Goal: Information Seeking & Learning: Check status

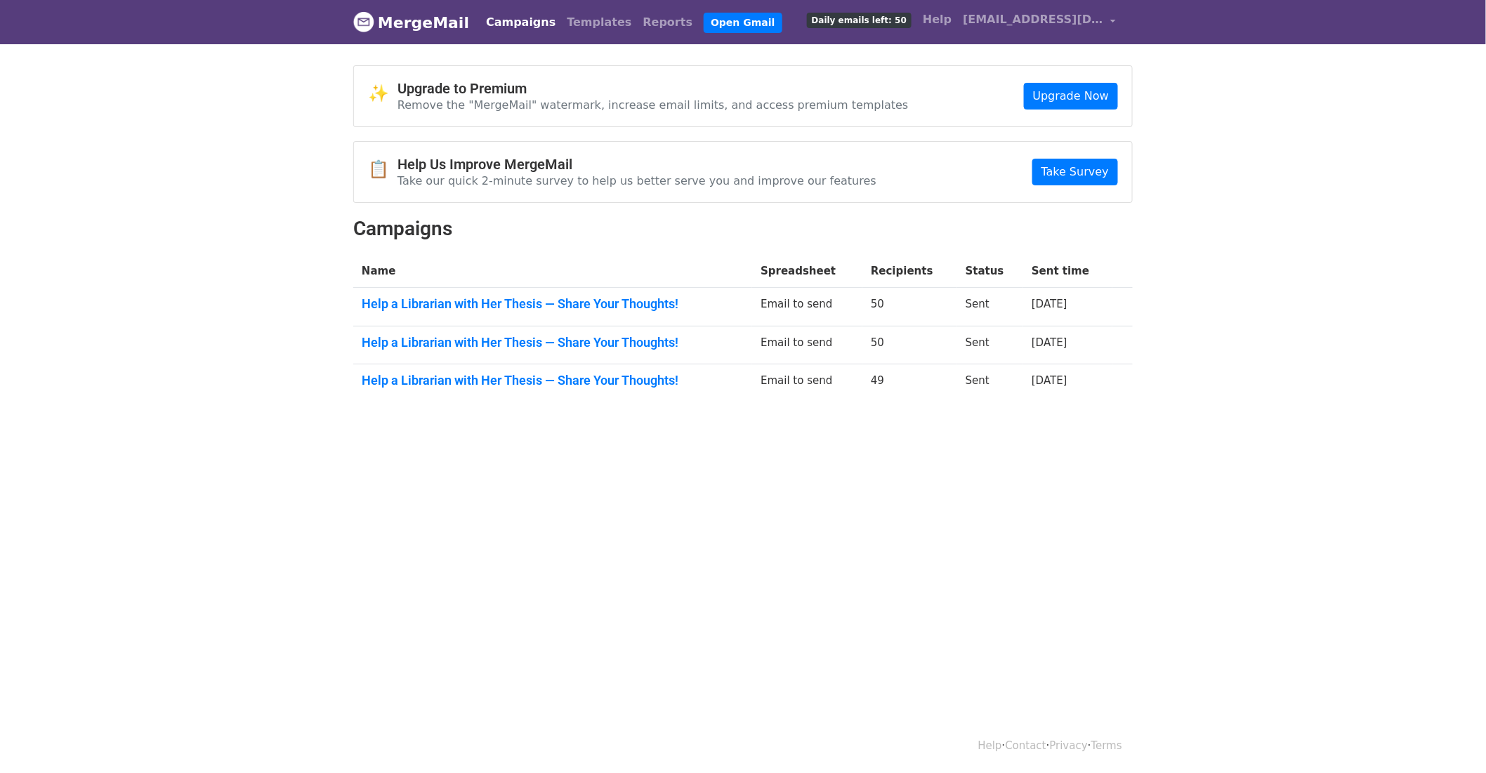
click at [500, 18] on link "Campaigns" at bounding box center [520, 22] width 81 height 28
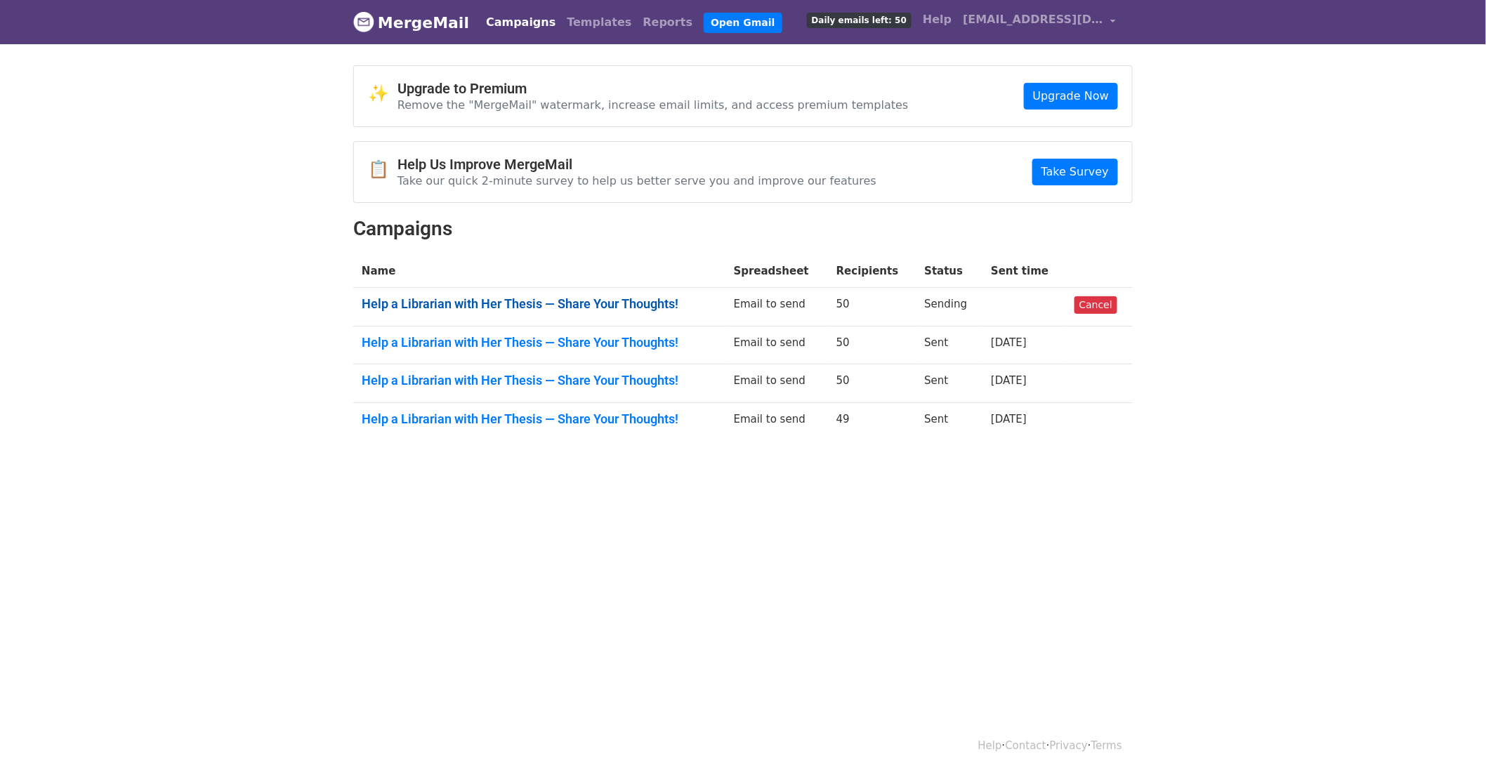
click at [522, 298] on link "Help a Librarian with Her Thesis — Share Your Thoughts!" at bounding box center [539, 303] width 355 height 15
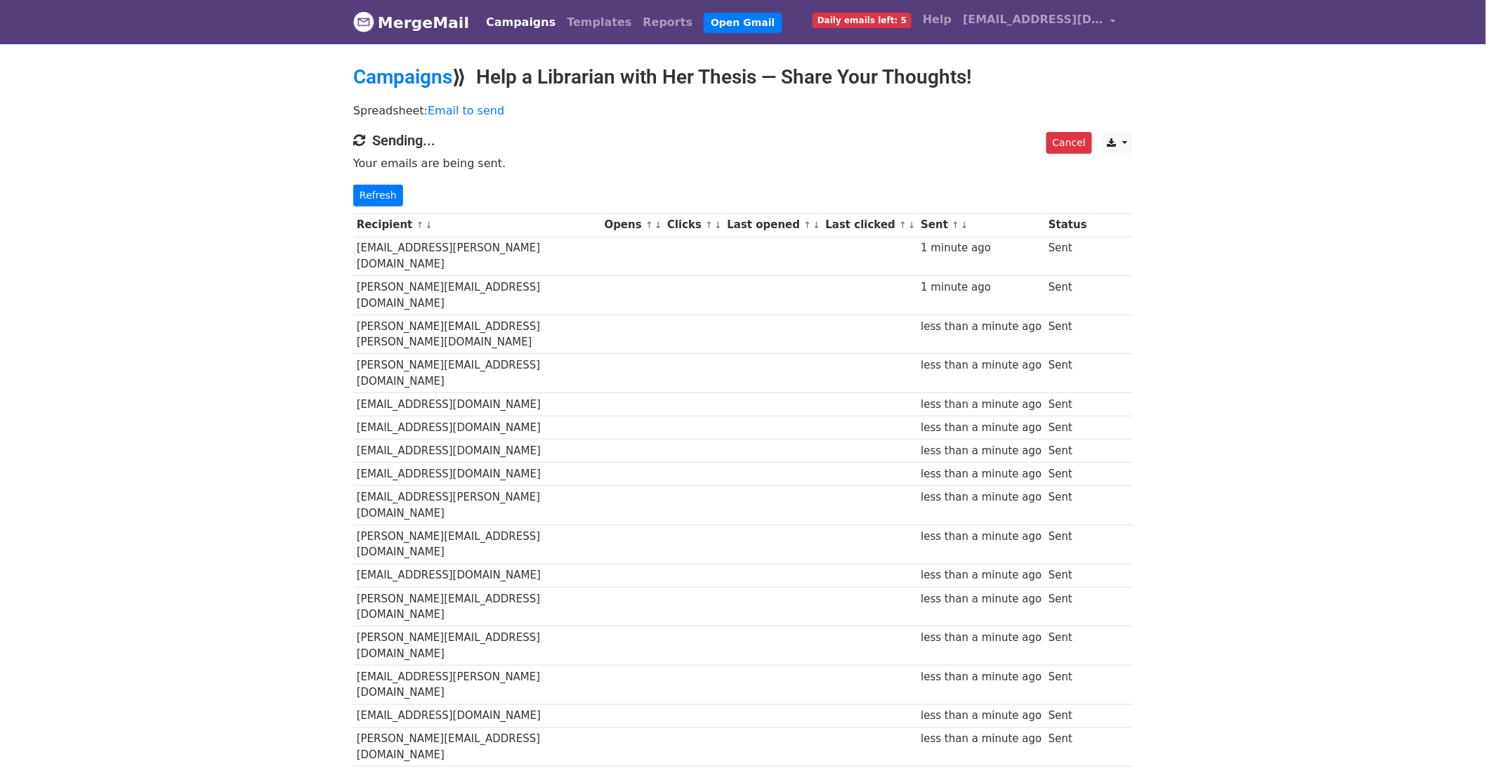
click at [504, 22] on link "Campaigns" at bounding box center [520, 22] width 81 height 28
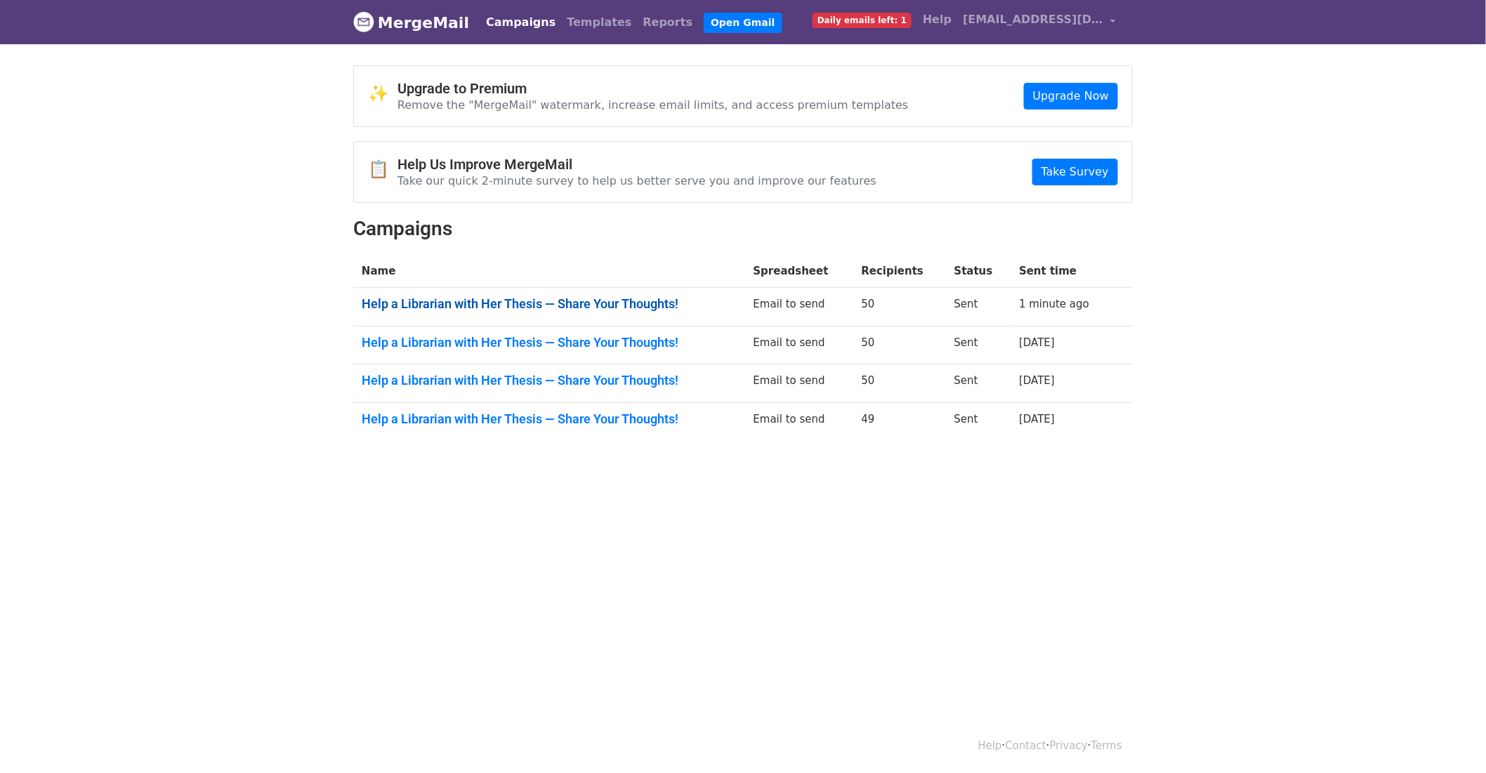
click at [455, 309] on link "Help a Librarian with Her Thesis — Share Your Thoughts!" at bounding box center [549, 303] width 375 height 15
click at [457, 300] on link "Help a Librarian with Her Thesis — Share Your Thoughts!" at bounding box center [549, 303] width 375 height 15
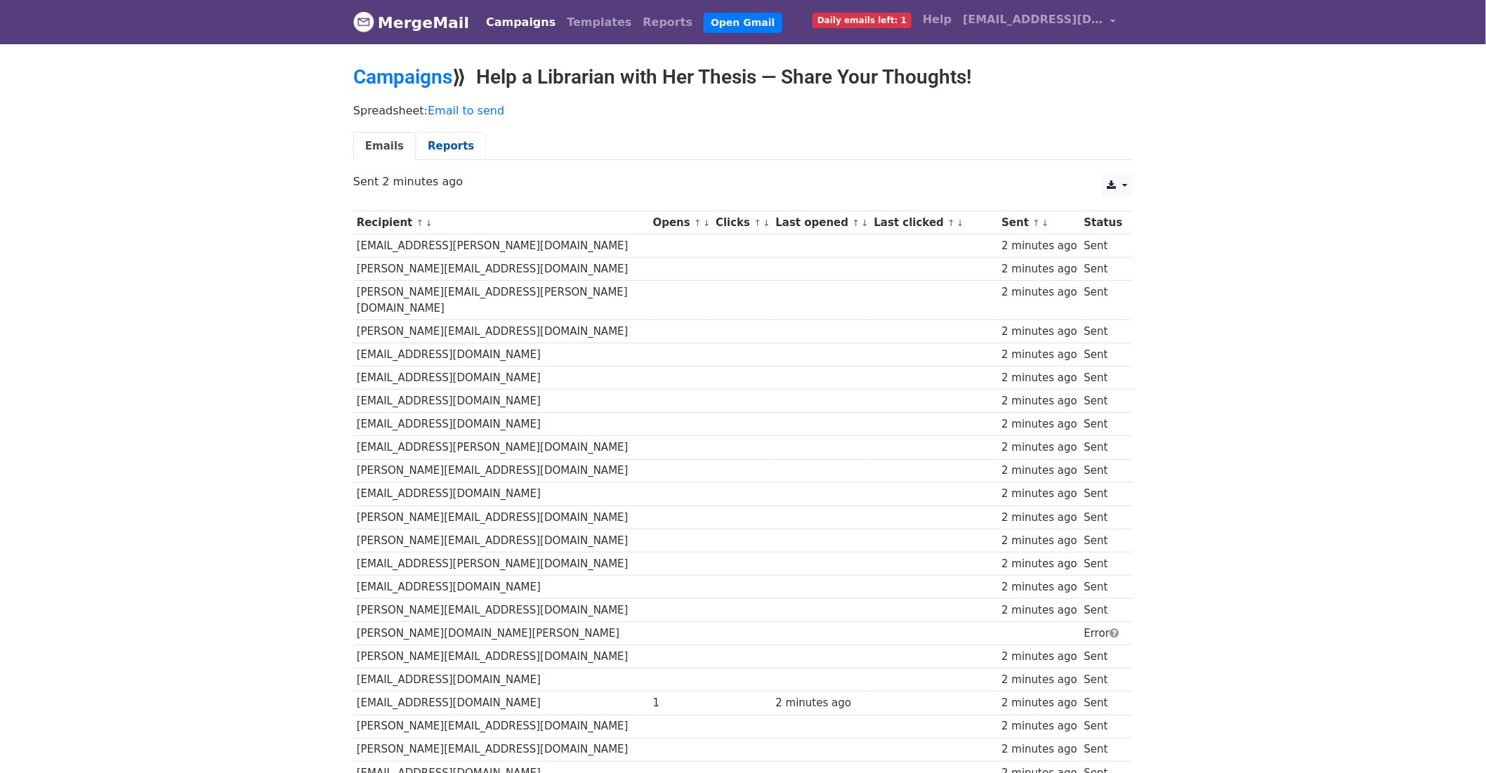
click at [447, 140] on link "Reports" at bounding box center [451, 146] width 70 height 29
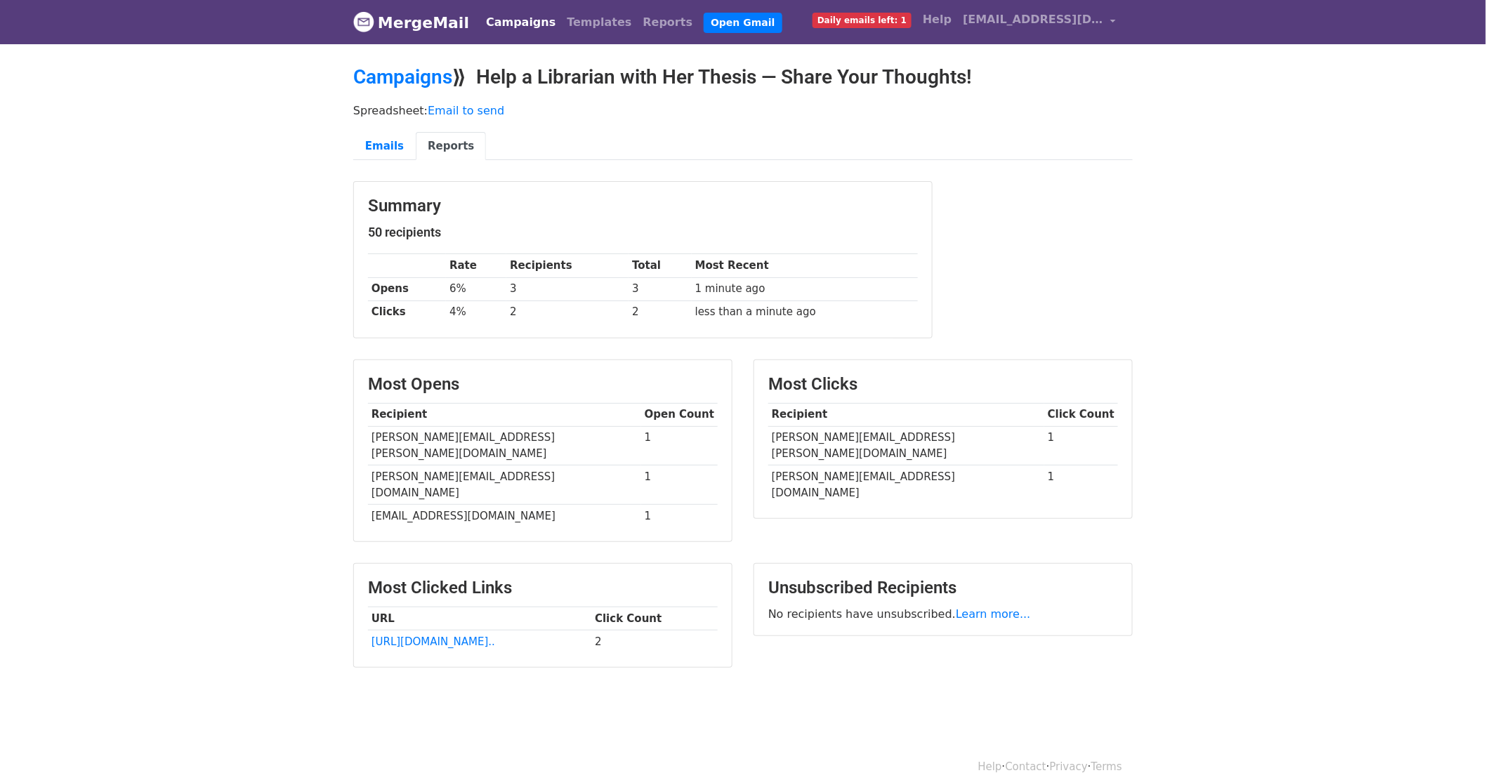
scroll to position [1, 0]
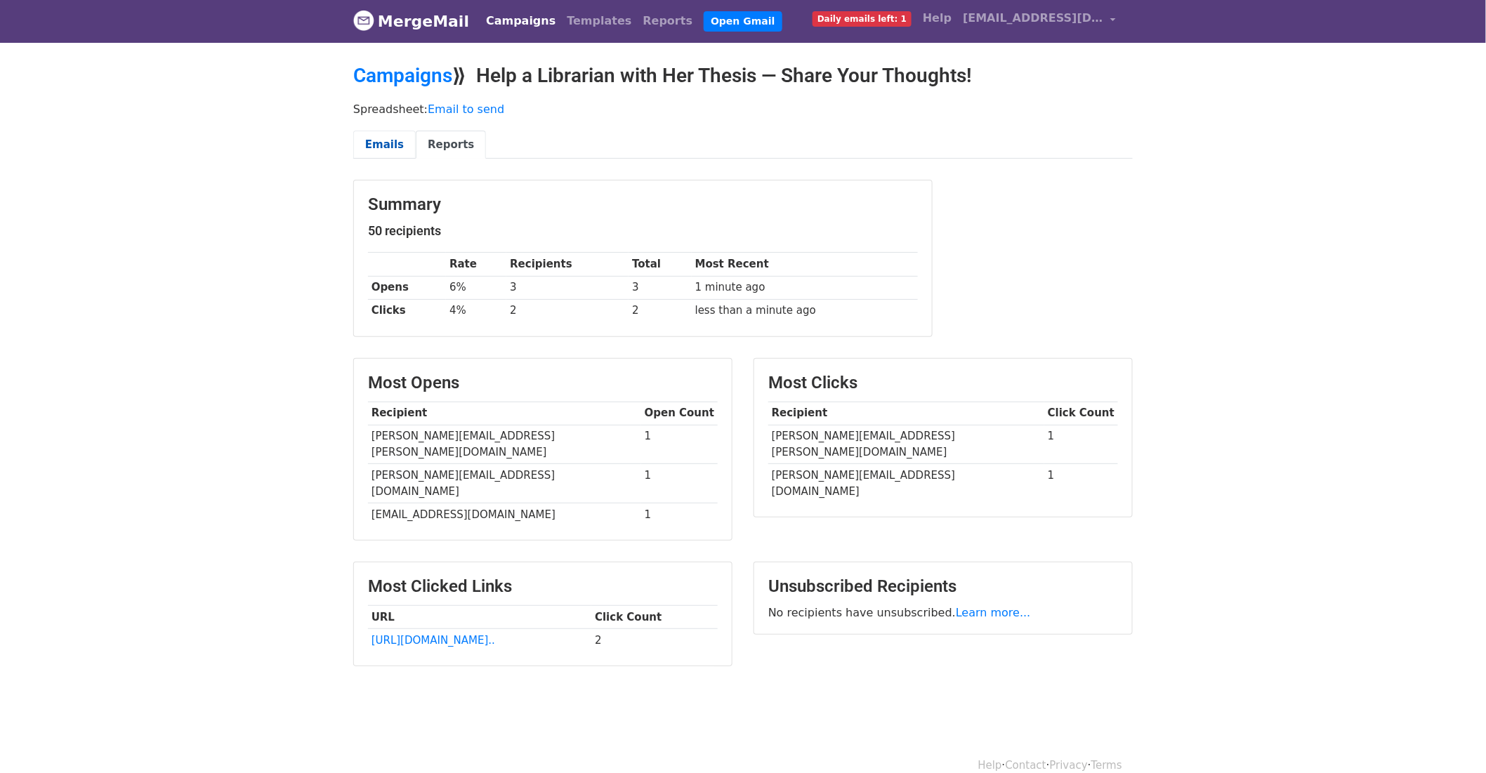
click at [383, 149] on link "Emails" at bounding box center [384, 145] width 62 height 29
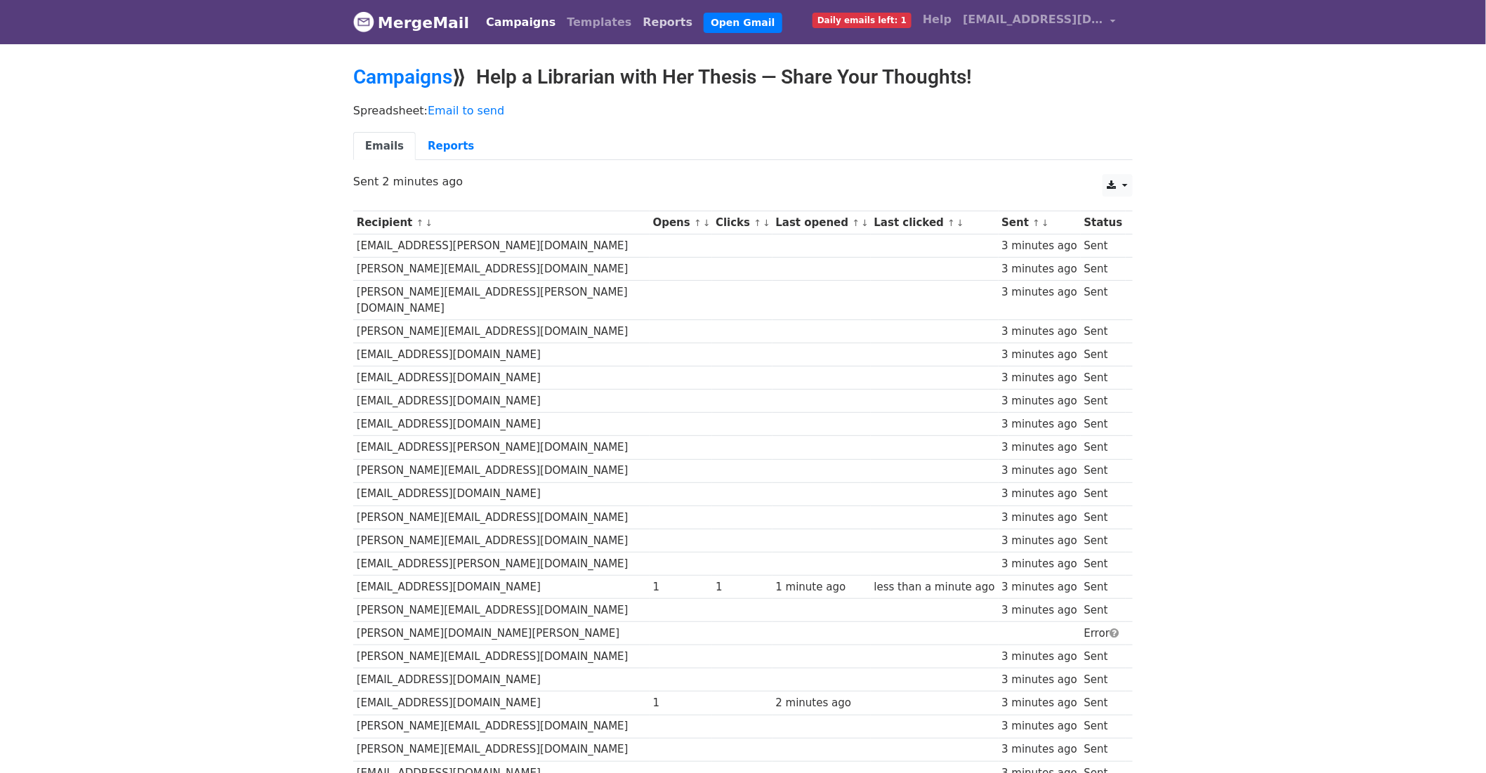
click at [637, 19] on link "Reports" at bounding box center [667, 22] width 61 height 28
click at [444, 138] on link "Reports" at bounding box center [451, 146] width 70 height 29
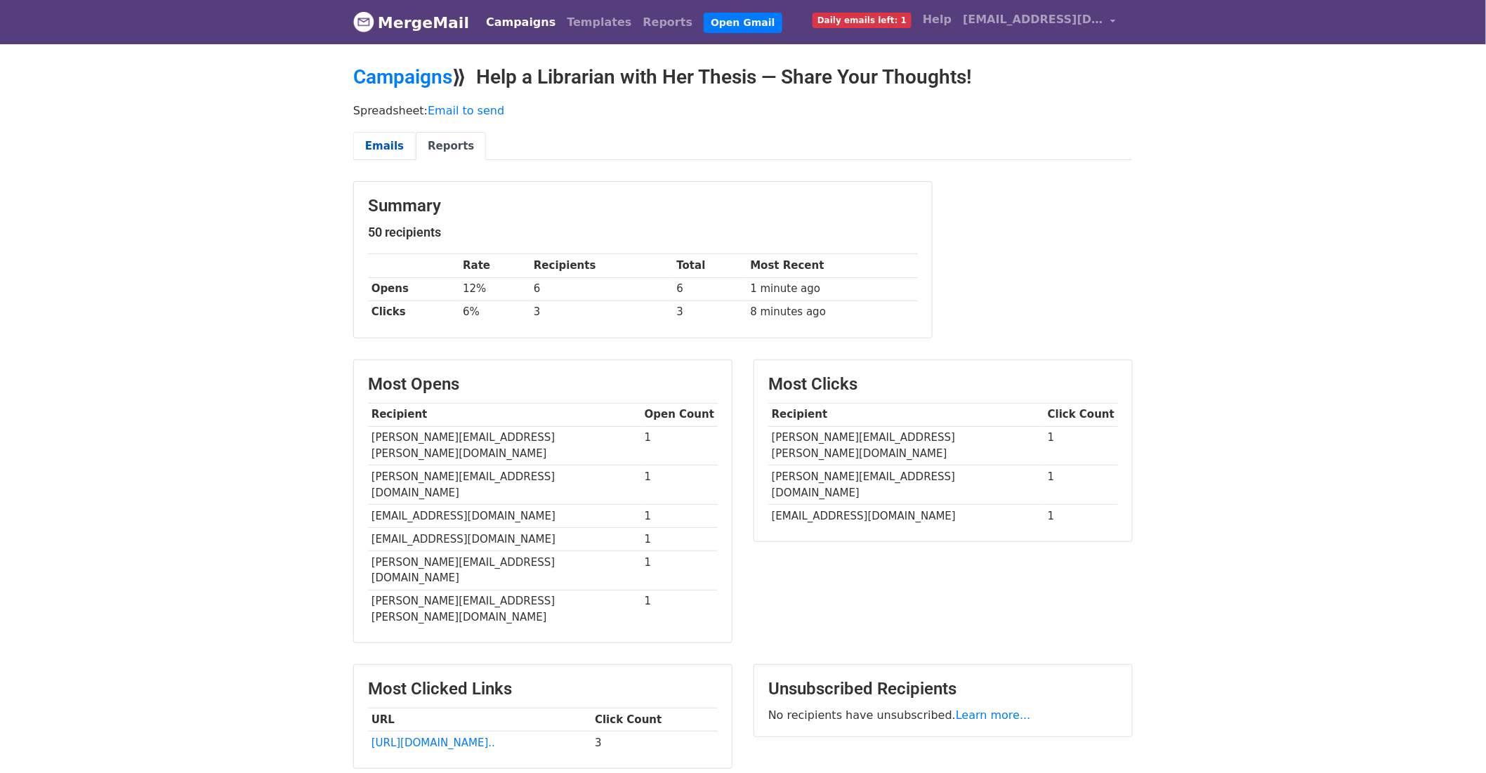
click at [390, 151] on link "Emails" at bounding box center [384, 146] width 62 height 29
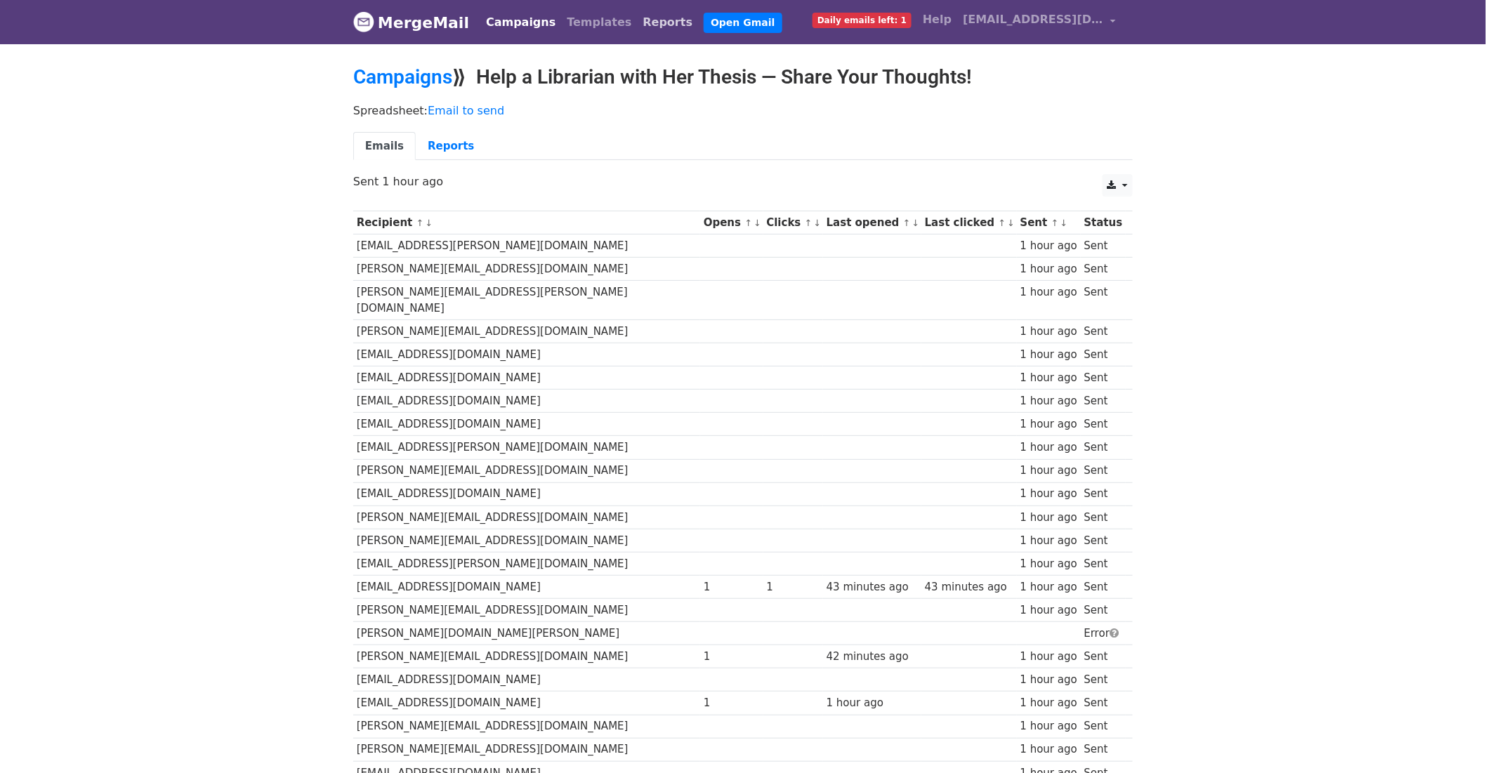
click at [640, 19] on link "Reports" at bounding box center [667, 22] width 61 height 28
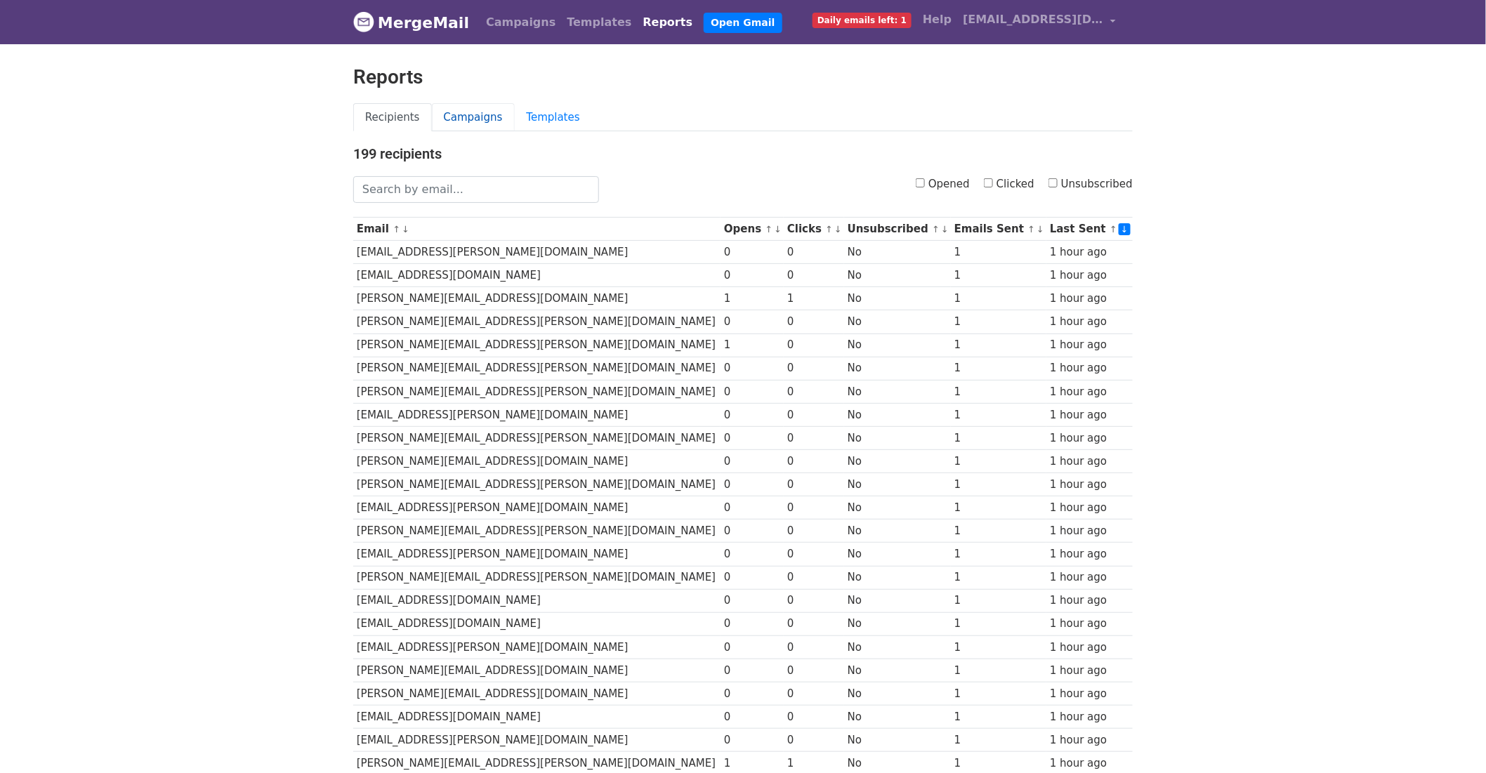
click at [470, 115] on link "Campaigns" at bounding box center [473, 117] width 83 height 29
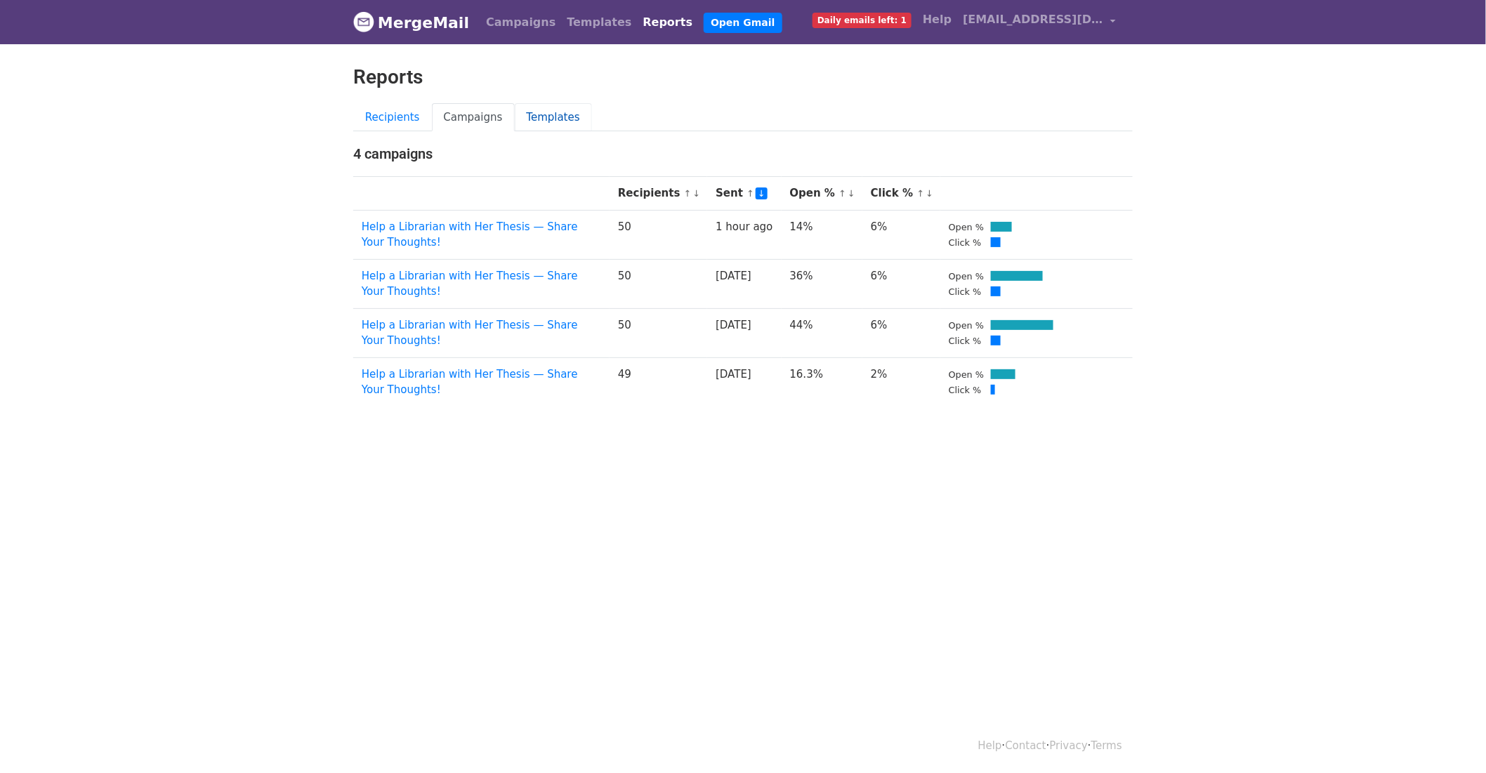
click at [527, 103] on link "Templates" at bounding box center [553, 117] width 77 height 29
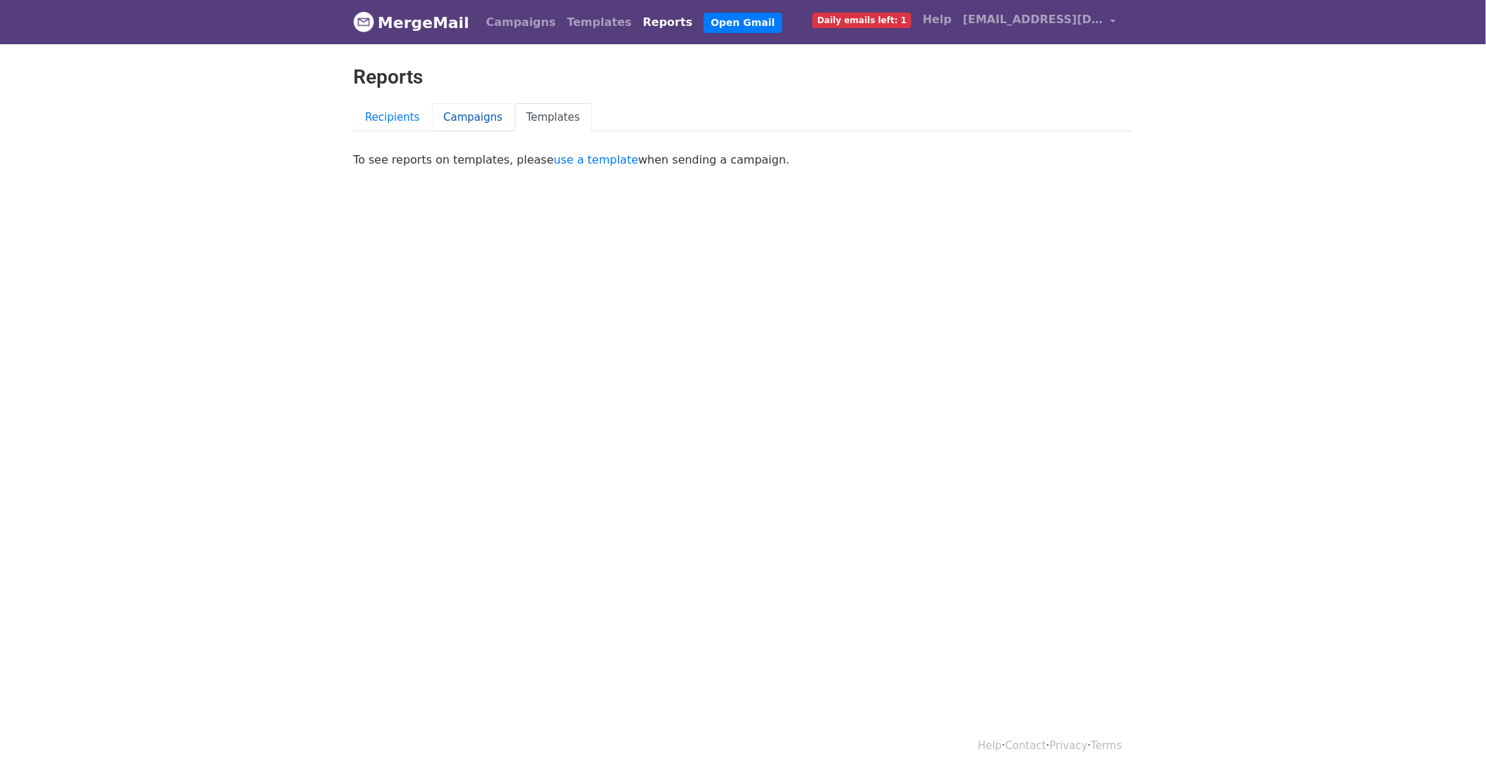
click at [454, 121] on link "Campaigns" at bounding box center [473, 117] width 83 height 29
